Goal: Find specific page/section: Find specific page/section

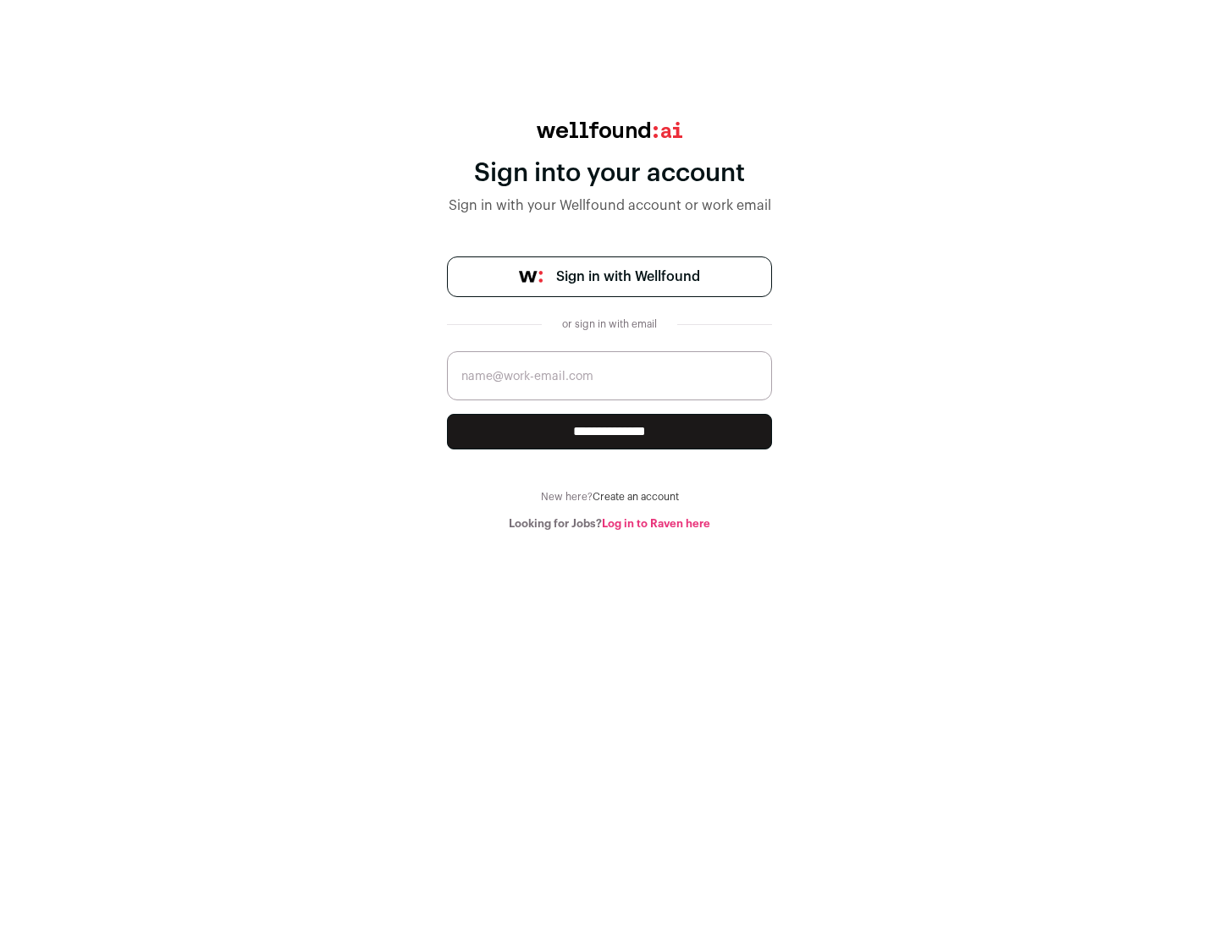
click at [627, 277] on span "Sign in with Wellfound" at bounding box center [628, 277] width 144 height 20
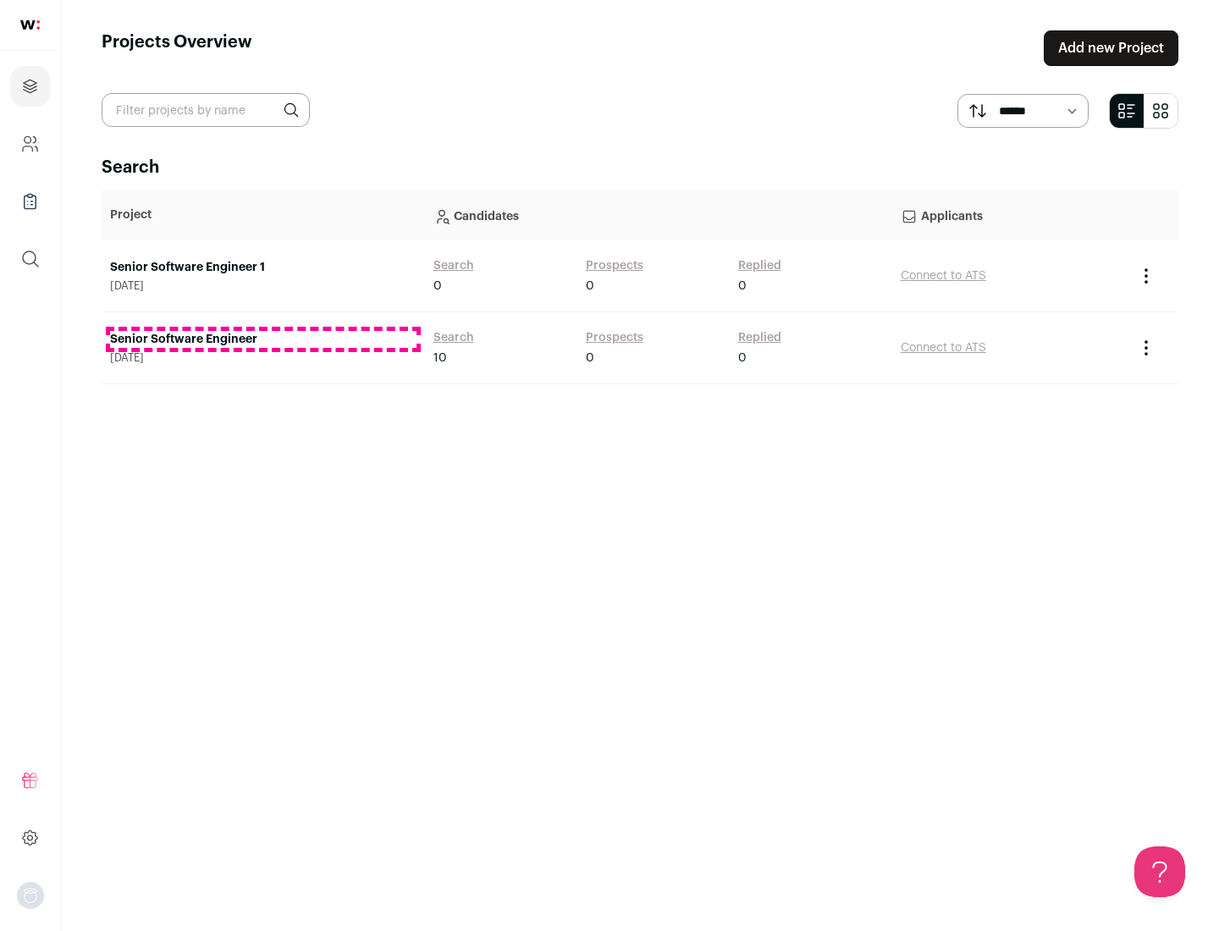
click at [262, 339] on link "Senior Software Engineer" at bounding box center [263, 339] width 306 height 17
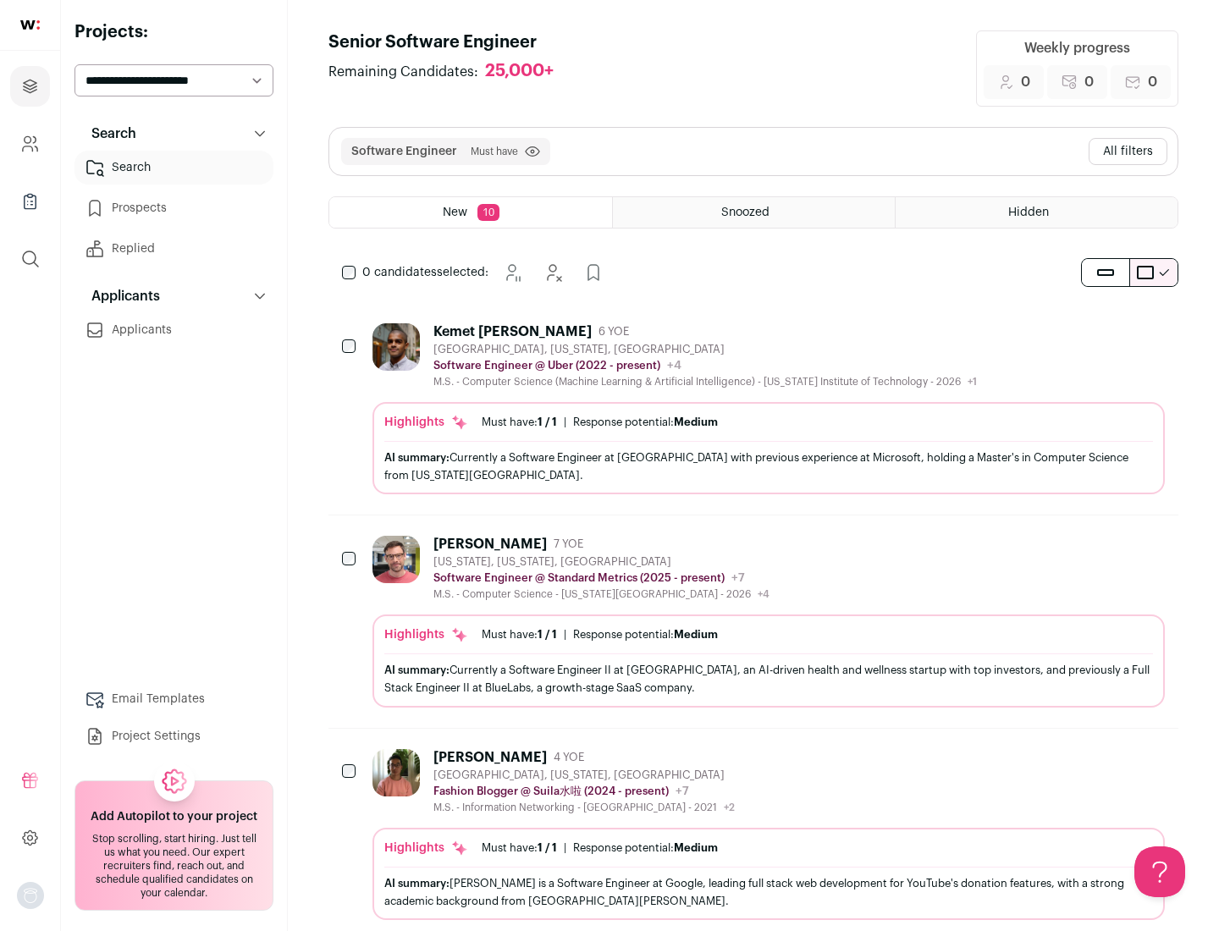
click at [753, 409] on div "Highlights Must have: 1 / 1 How many must haves have been fulfilled? | Response…" at bounding box center [768, 448] width 792 height 92
